Goal: Find contact information: Find contact information

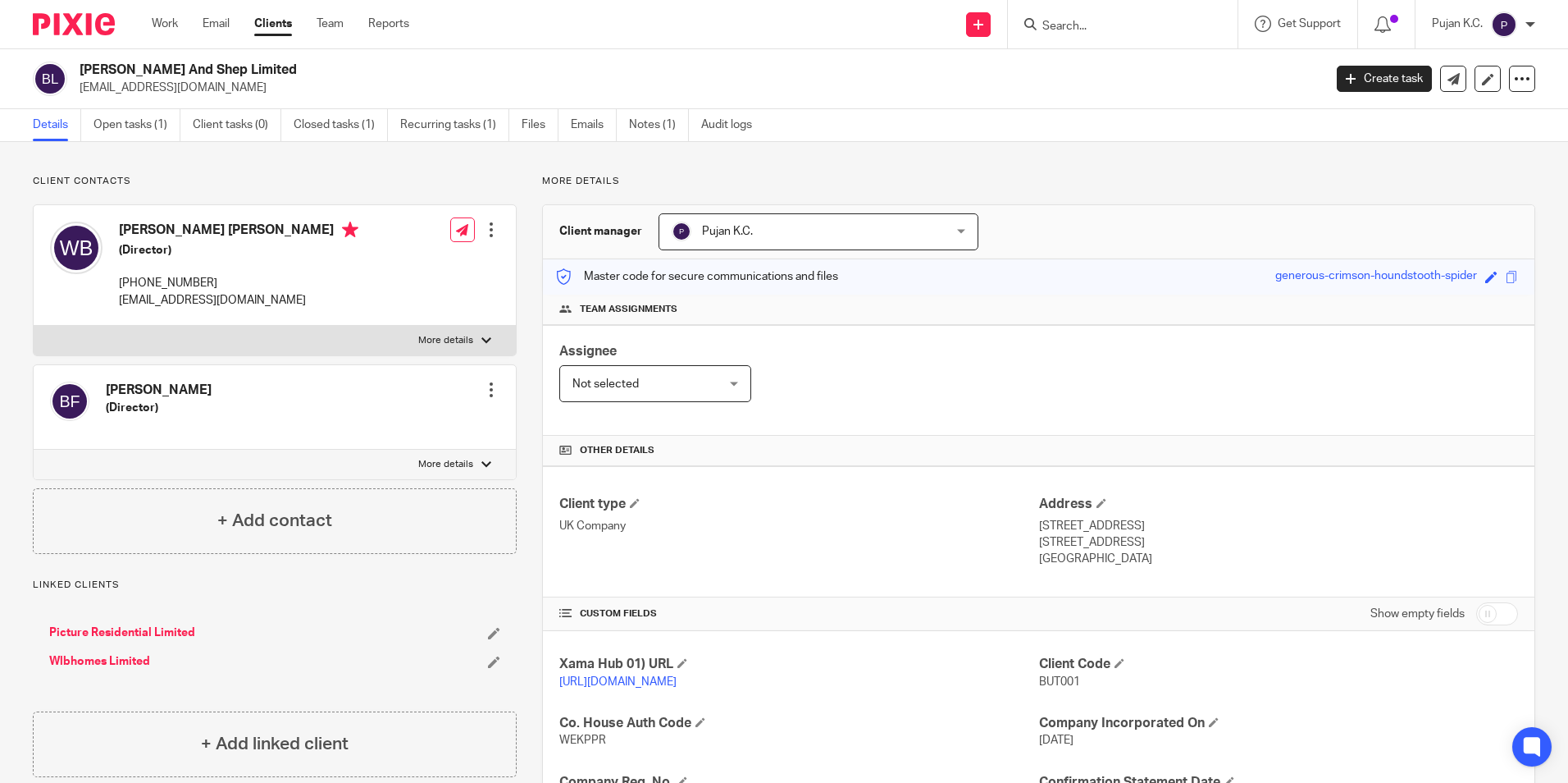
click at [1072, 32] on input "Search" at bounding box center [1115, 27] width 148 height 15
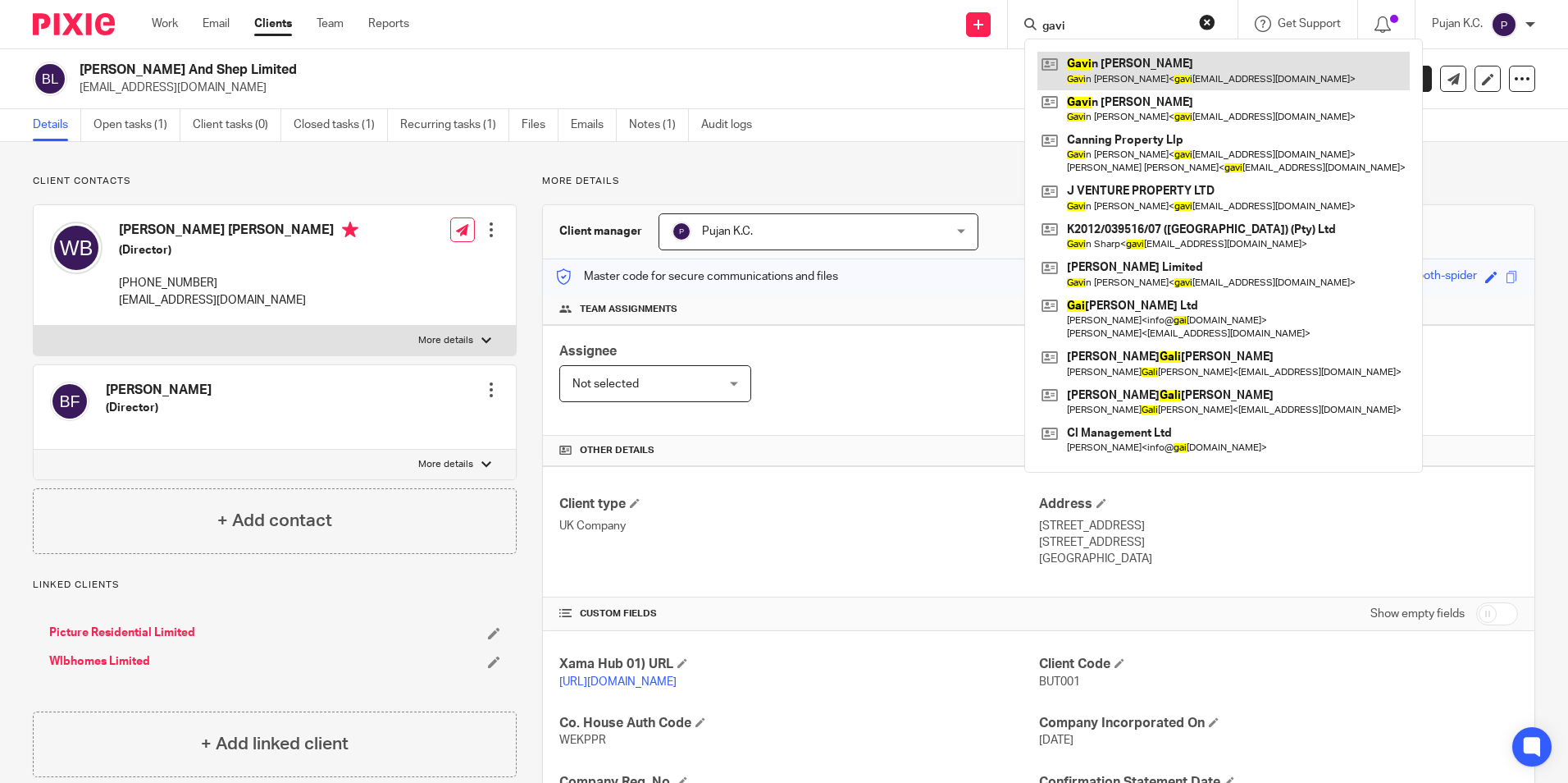
type input "gavi"
click at [1083, 61] on link at bounding box center [1224, 70] width 373 height 38
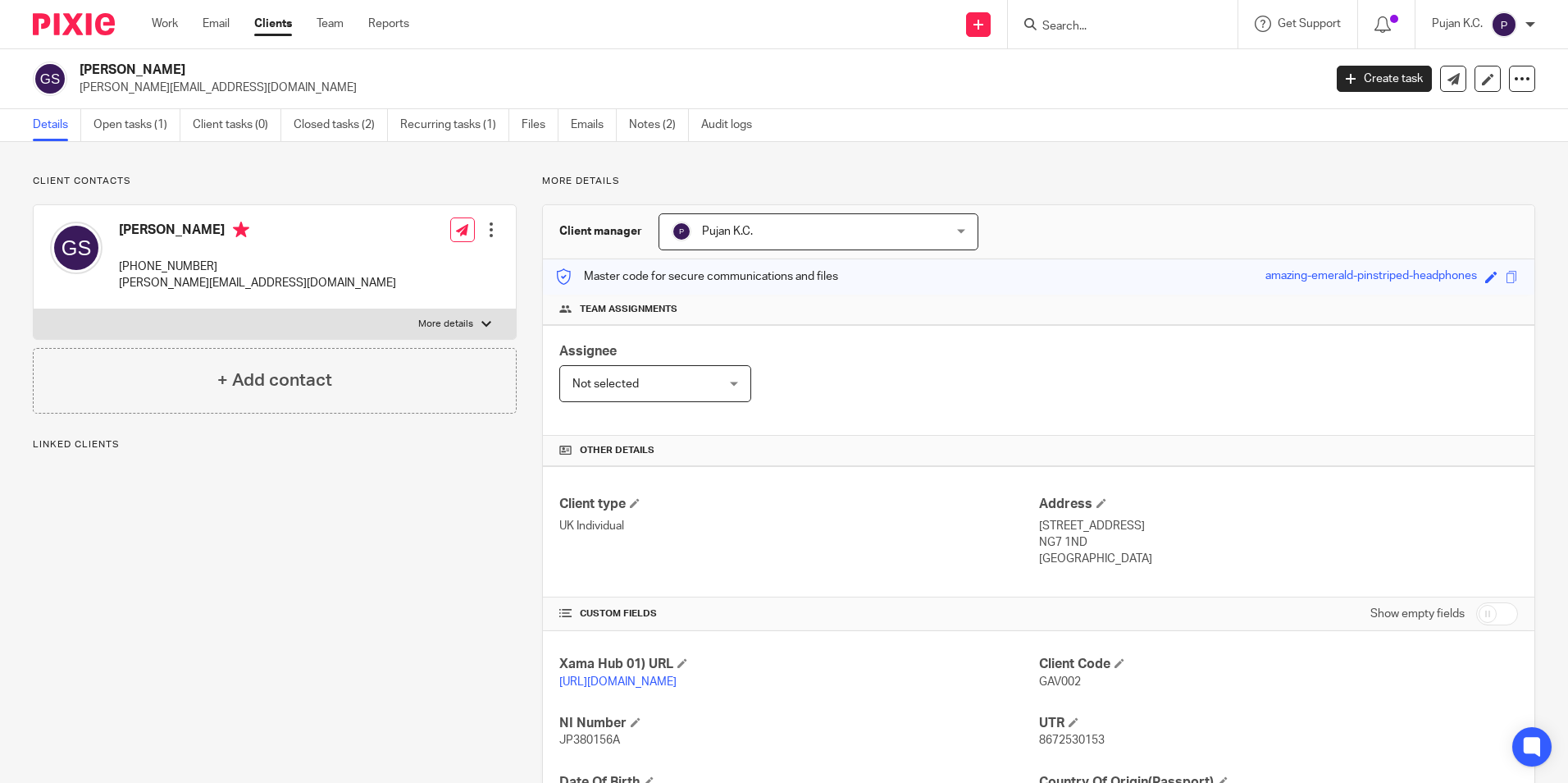
click at [1087, 24] on input "Search" at bounding box center [1115, 27] width 148 height 15
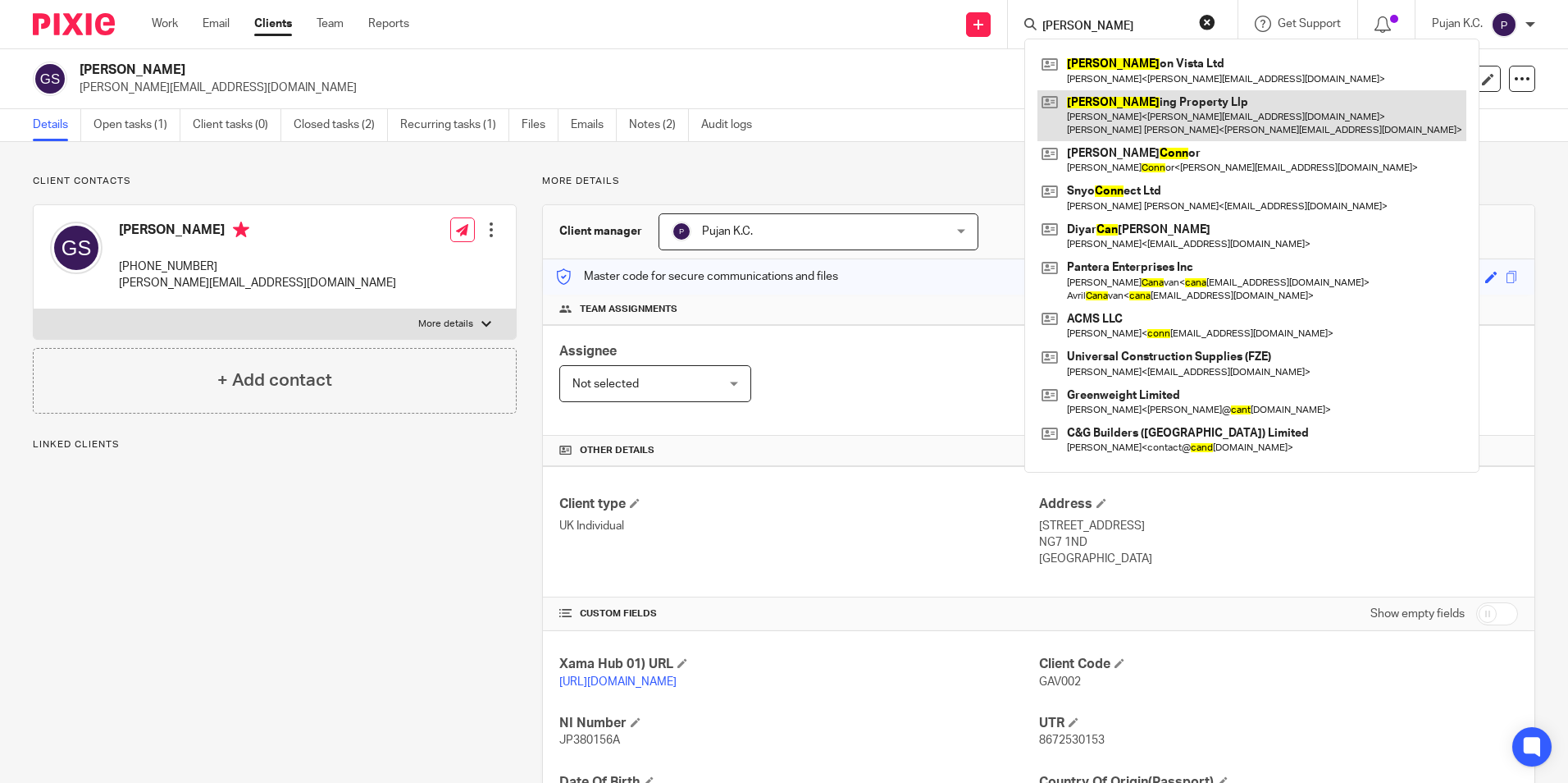
type input "cann"
click at [1127, 109] on link at bounding box center [1251, 115] width 429 height 51
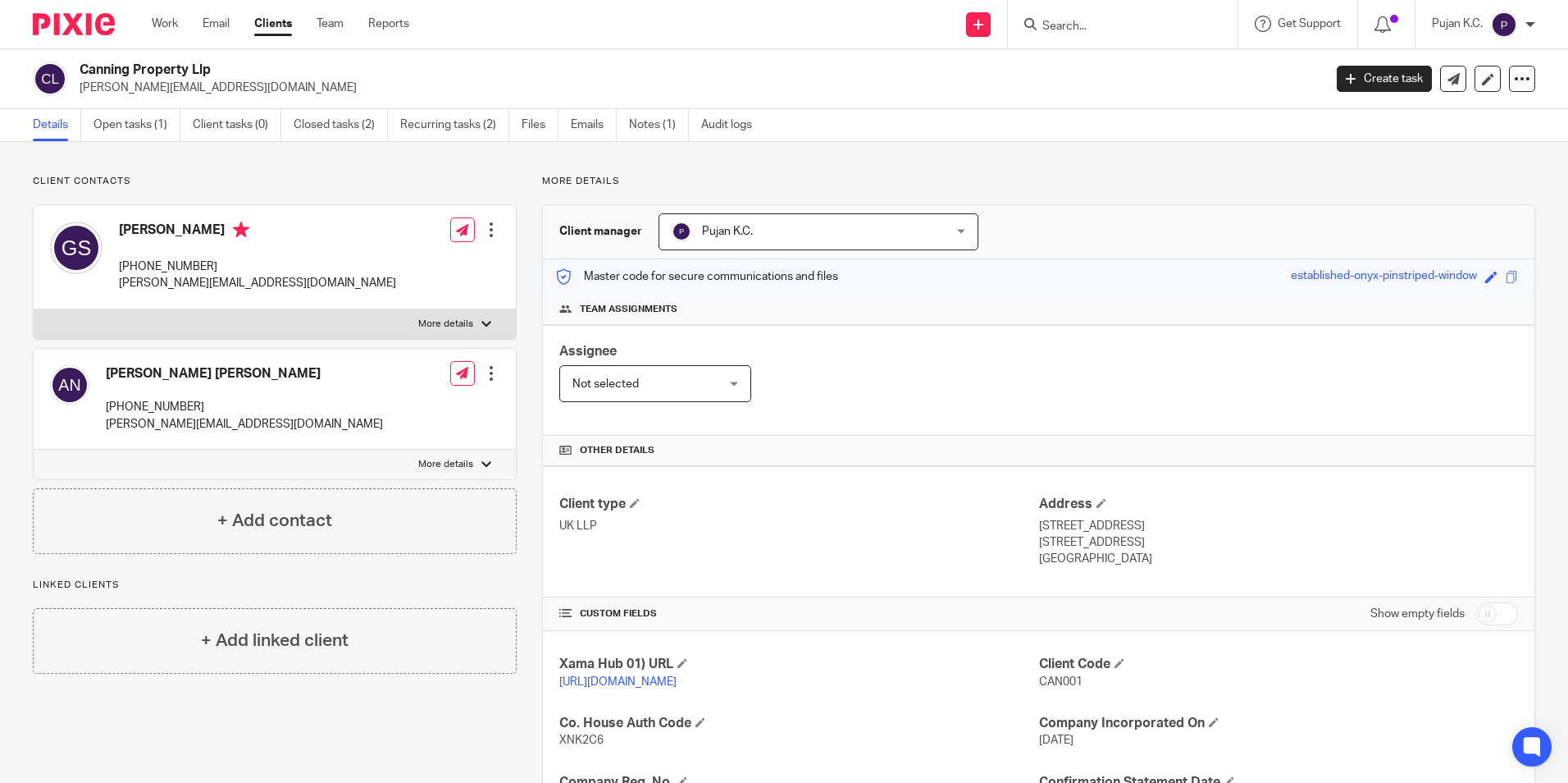
drag, startPoint x: 221, startPoint y: 264, endPoint x: 118, endPoint y: 271, distance: 103.2
click at [118, 271] on div "[PERSON_NAME] [PHONE_NUMBER] [EMAIL_ADDRESS][DOMAIN_NAME]" at bounding box center [222, 257] width 346 height 87
copy p "[PHONE_NUMBER]"
